Goal: Find specific page/section: Find specific page/section

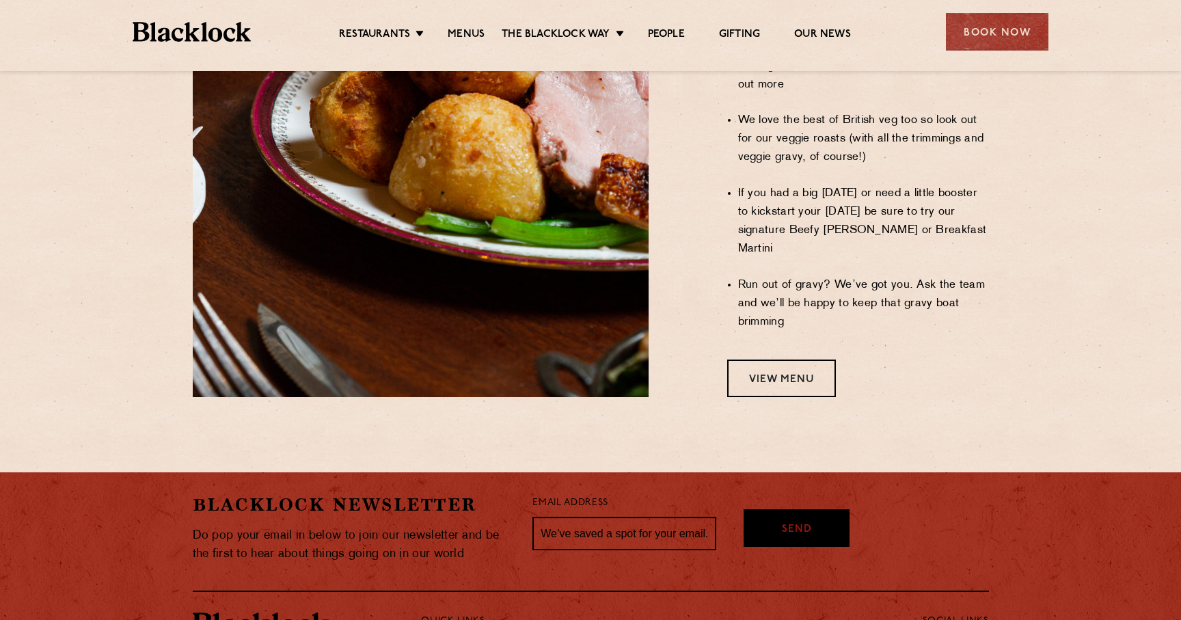
scroll to position [1136, 0]
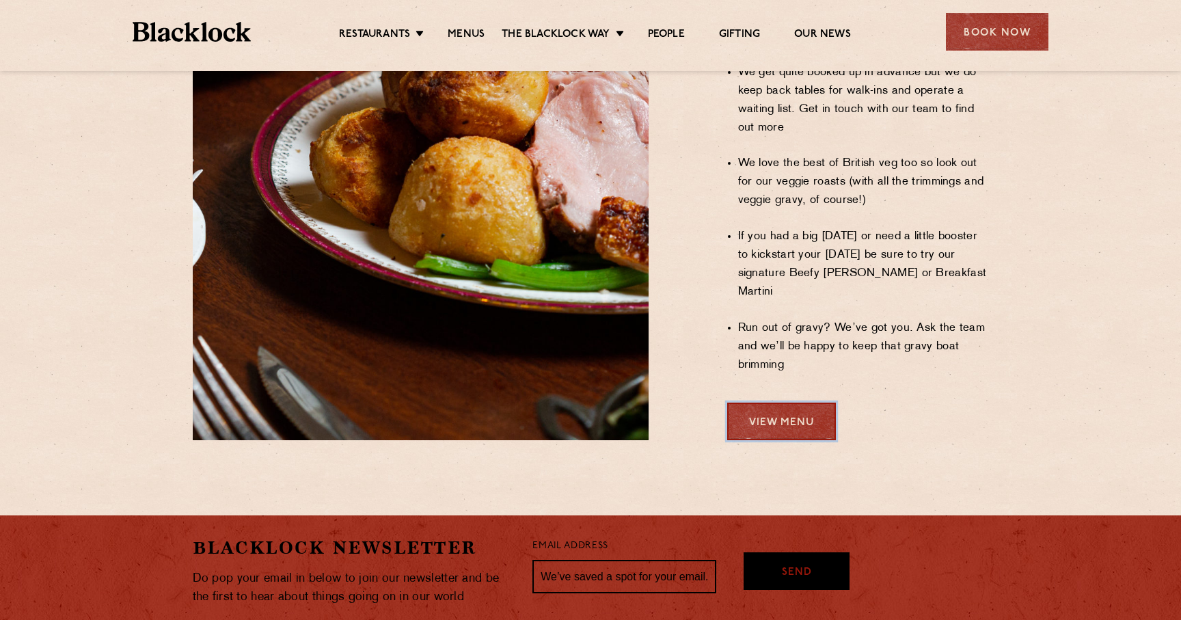
click at [760, 402] on link "View Menu" at bounding box center [781, 421] width 109 height 38
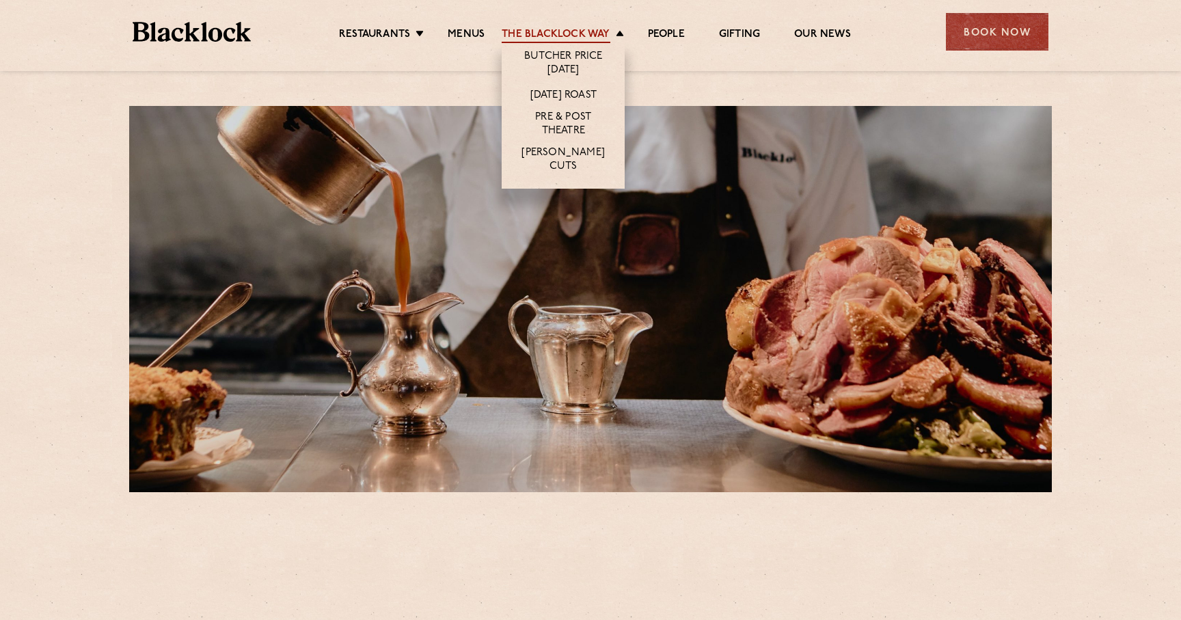
click at [552, 38] on link "The Blacklock Way" at bounding box center [556, 35] width 108 height 15
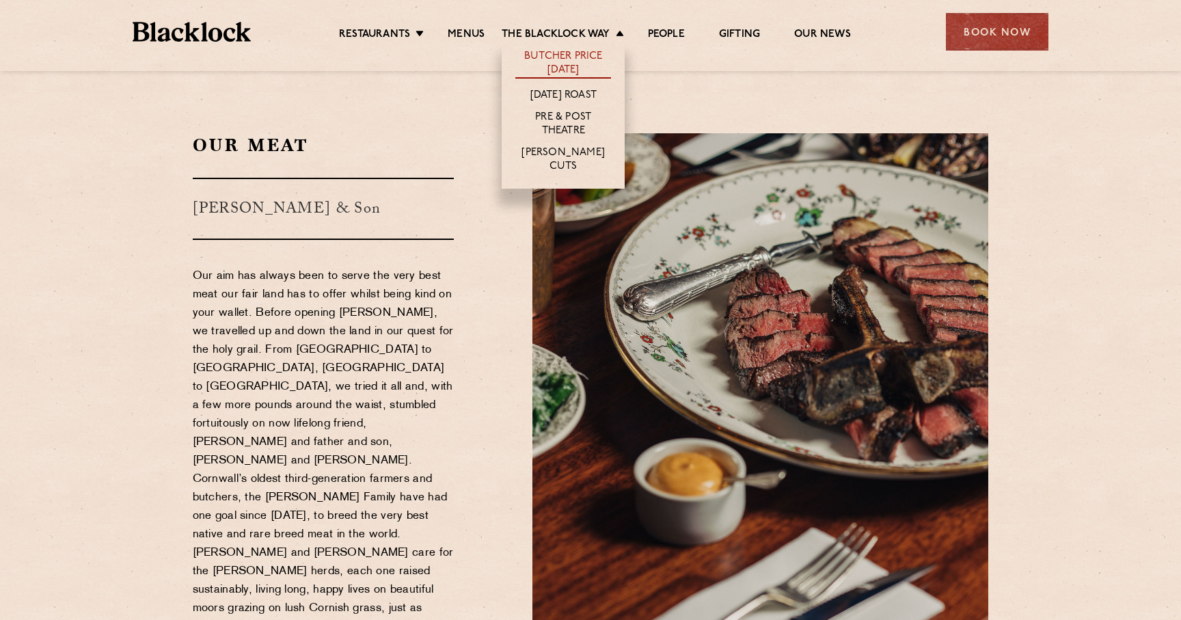
click at [558, 64] on link "Butcher Price [DATE]" at bounding box center [563, 64] width 96 height 29
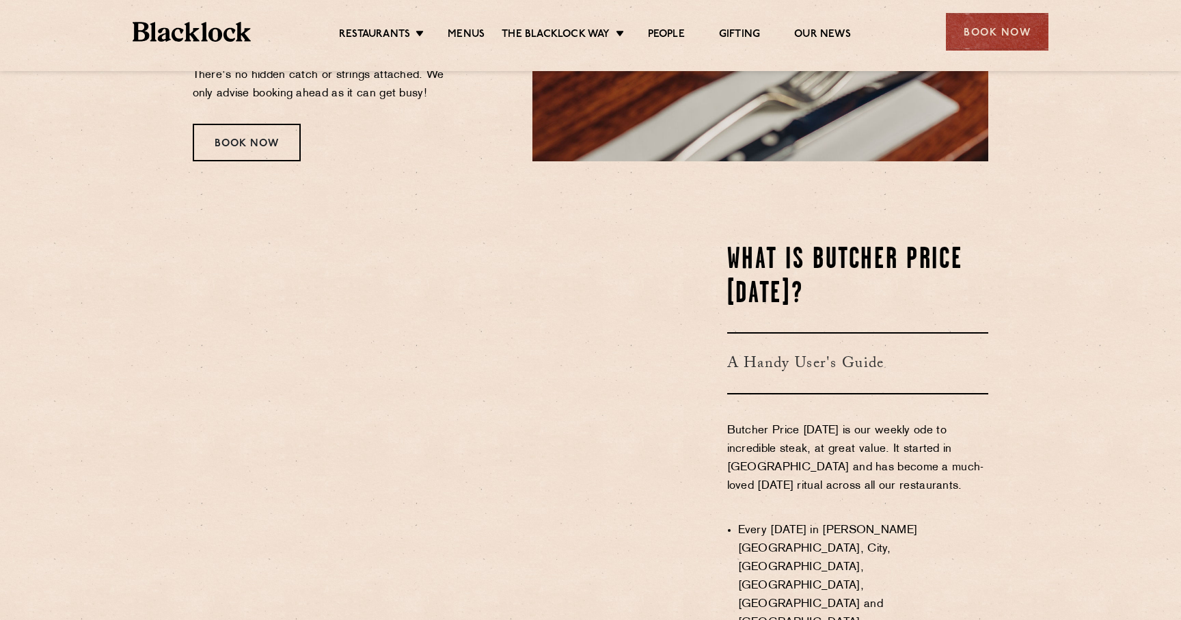
scroll to position [414, 0]
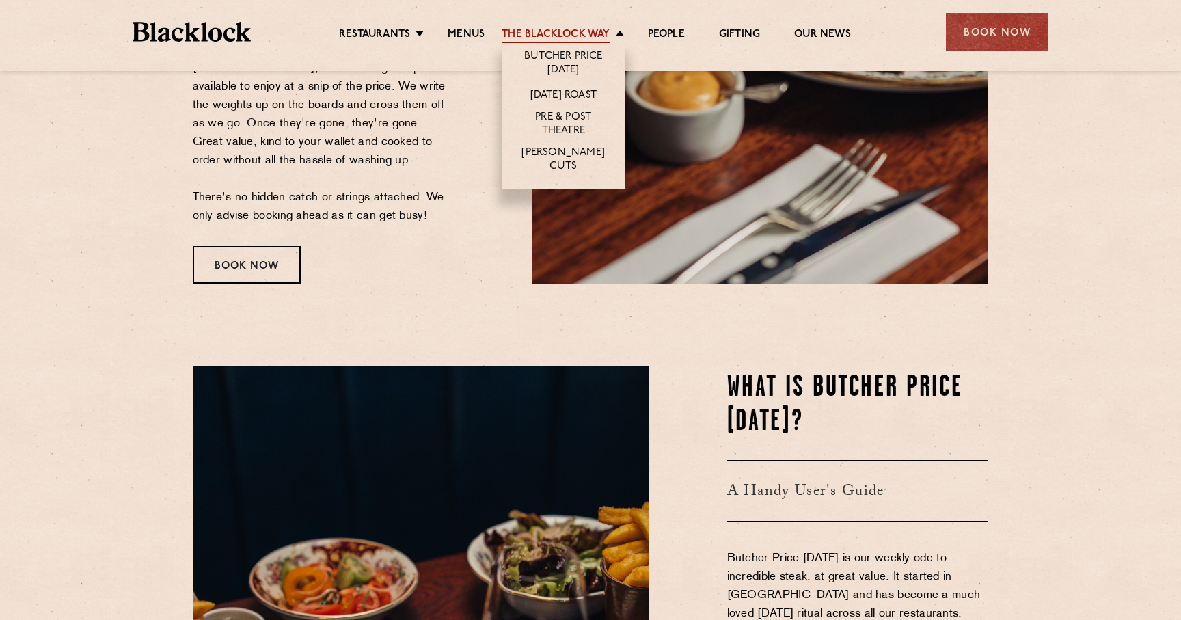
click at [577, 33] on link "The Blacklock Way" at bounding box center [556, 35] width 108 height 15
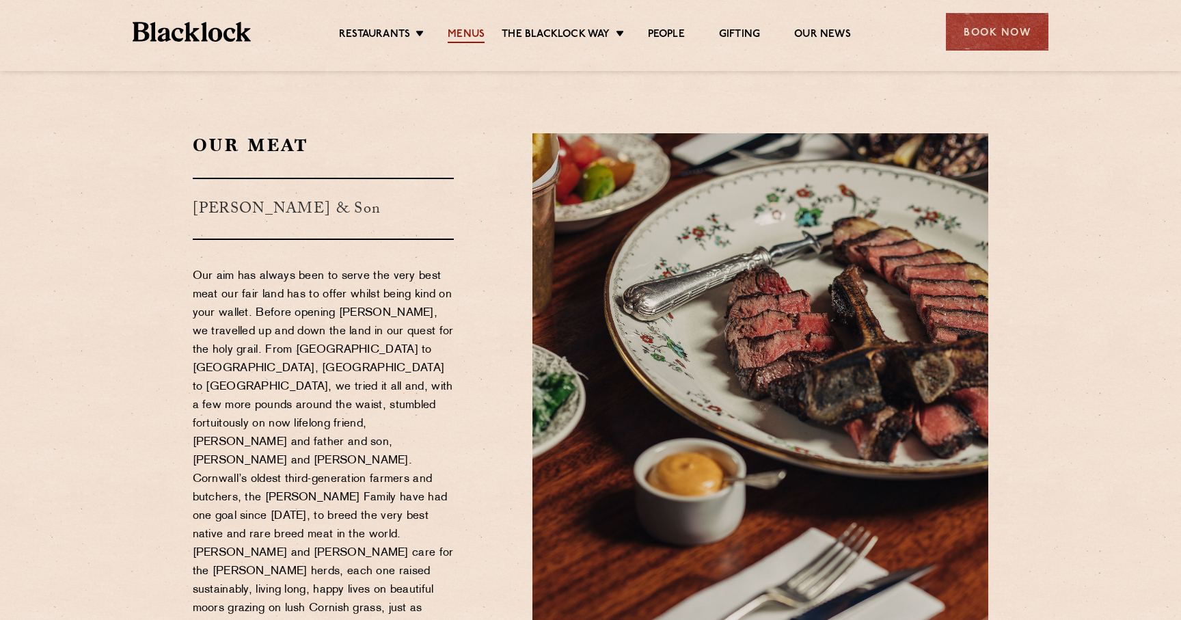
click at [468, 38] on link "Menus" at bounding box center [466, 35] width 37 height 15
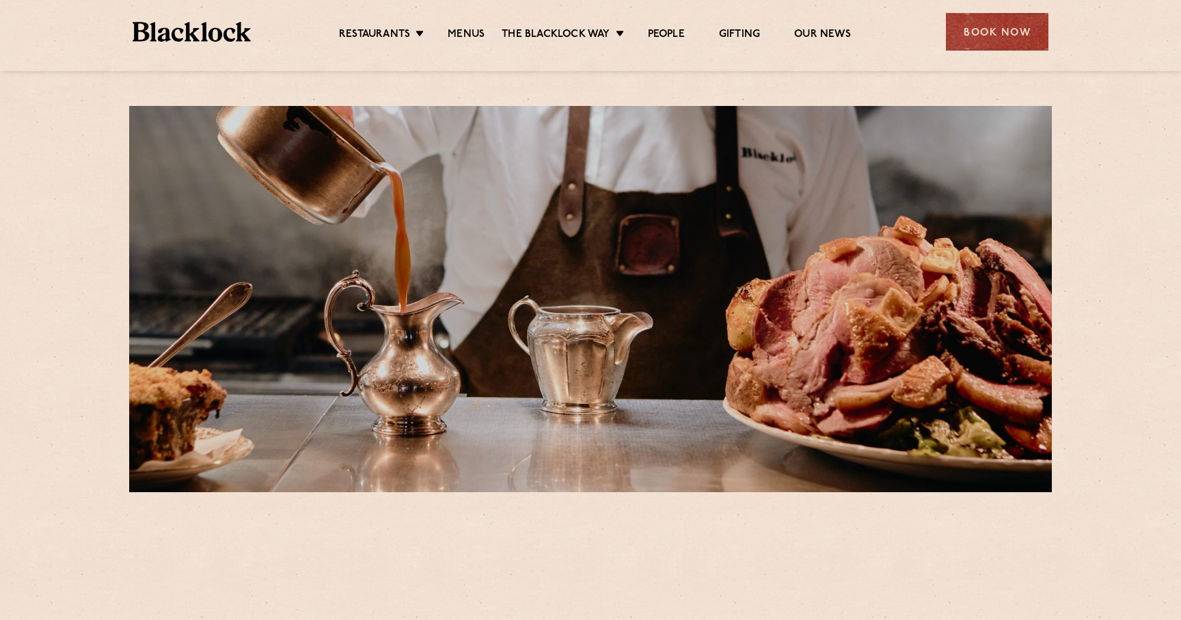
click at [468, 38] on link "Menus" at bounding box center [466, 35] width 37 height 15
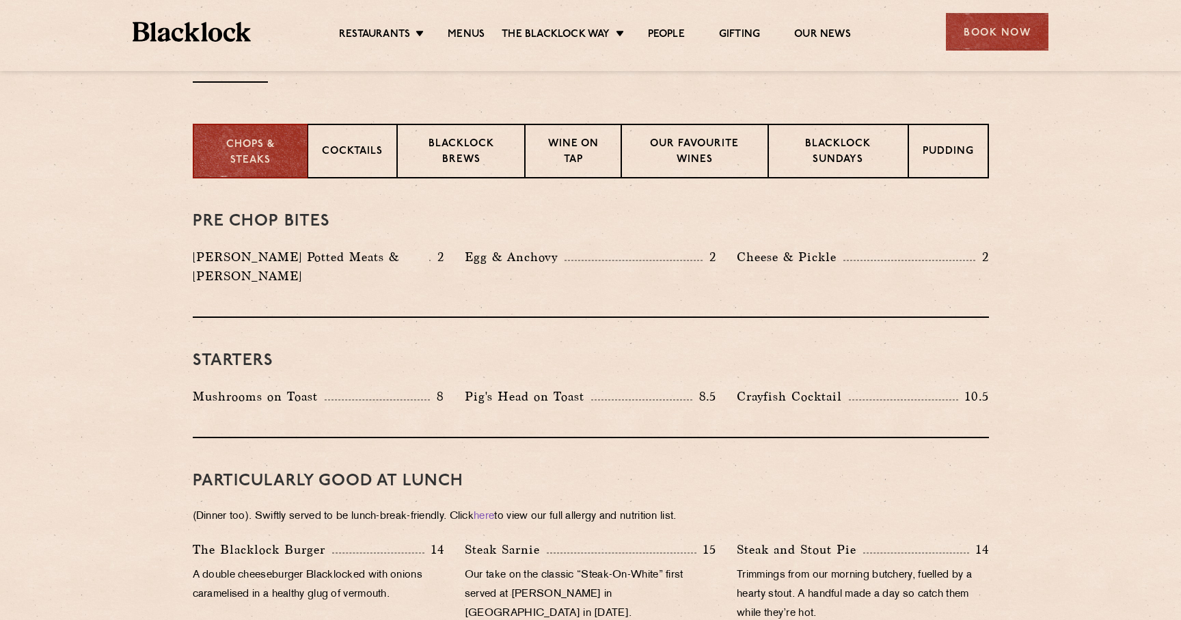
scroll to position [428, 0]
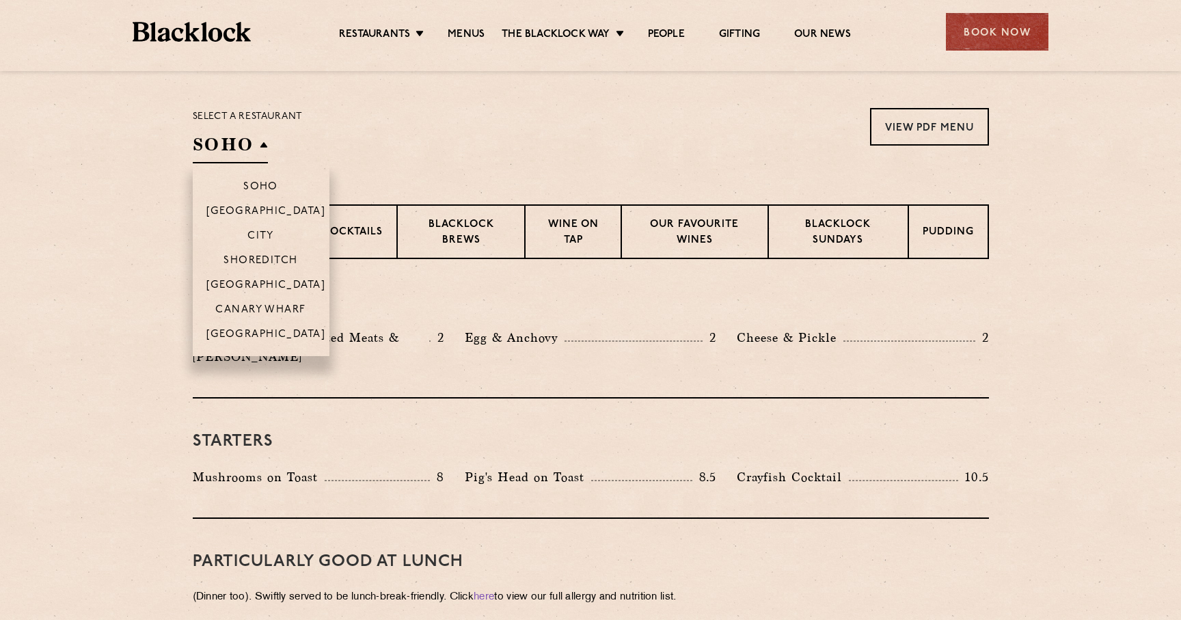
click at [236, 147] on h2 "SOHO" at bounding box center [230, 148] width 75 height 31
click at [250, 264] on p "Shoreditch" at bounding box center [260, 262] width 74 height 14
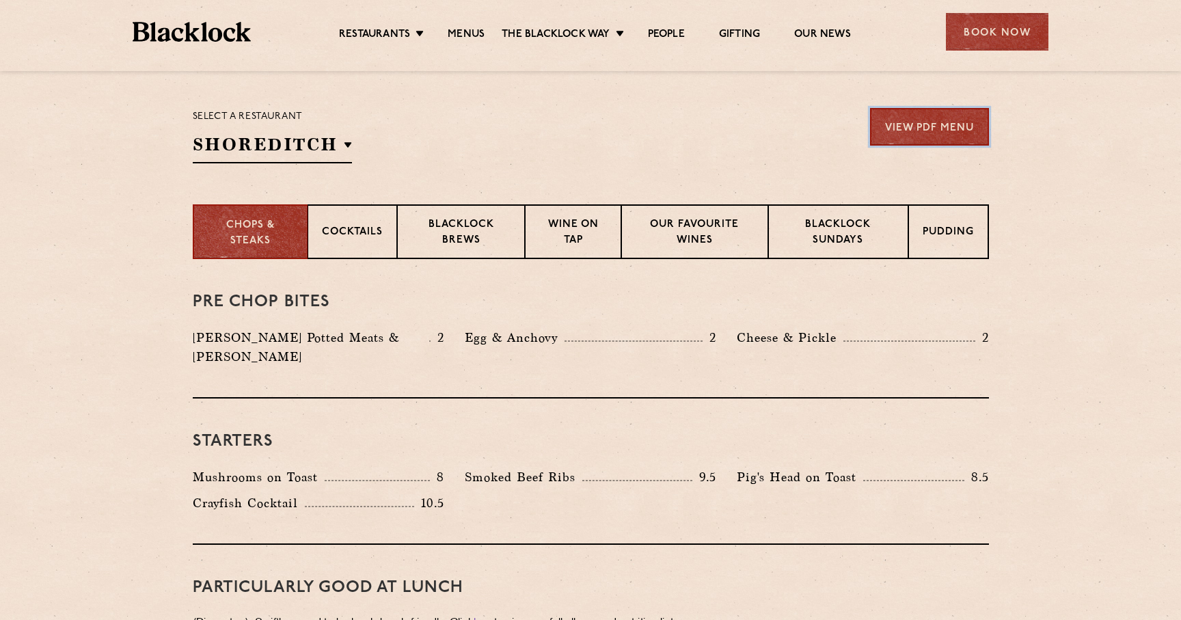
click at [954, 134] on link "View PDF Menu" at bounding box center [929, 127] width 119 height 38
